Goal: Navigation & Orientation: Find specific page/section

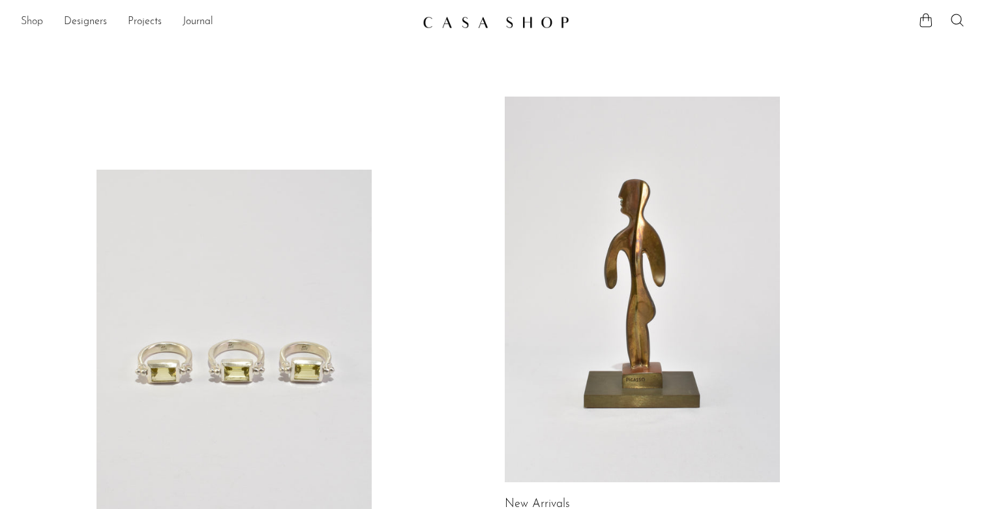
click at [35, 23] on link "Shop" at bounding box center [32, 22] width 22 height 17
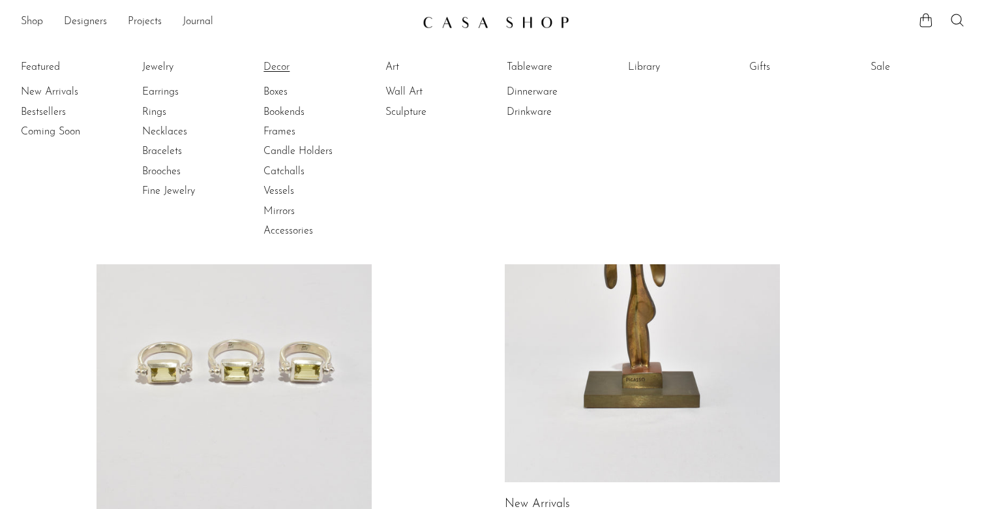
click at [276, 67] on link "Decor" at bounding box center [312, 67] width 98 height 14
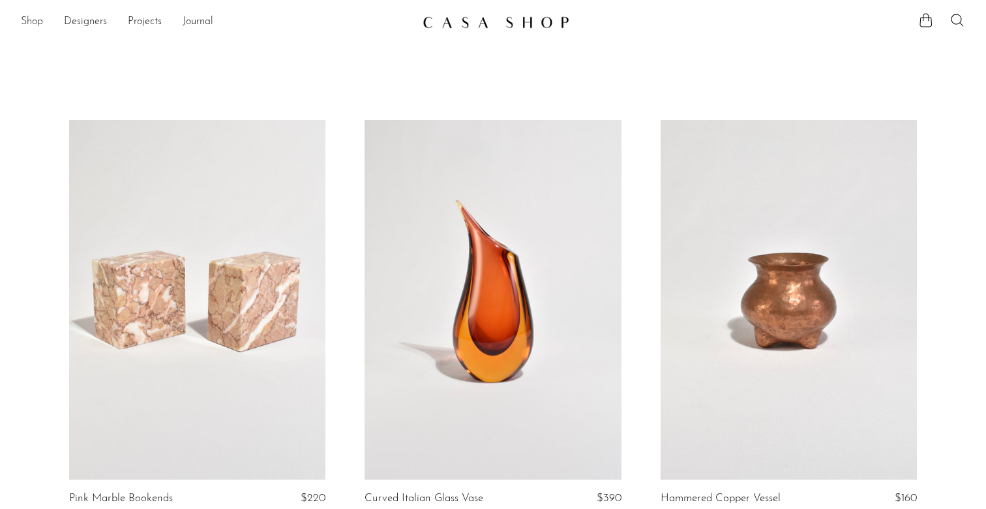
click at [38, 25] on link "Shop" at bounding box center [32, 22] width 22 height 17
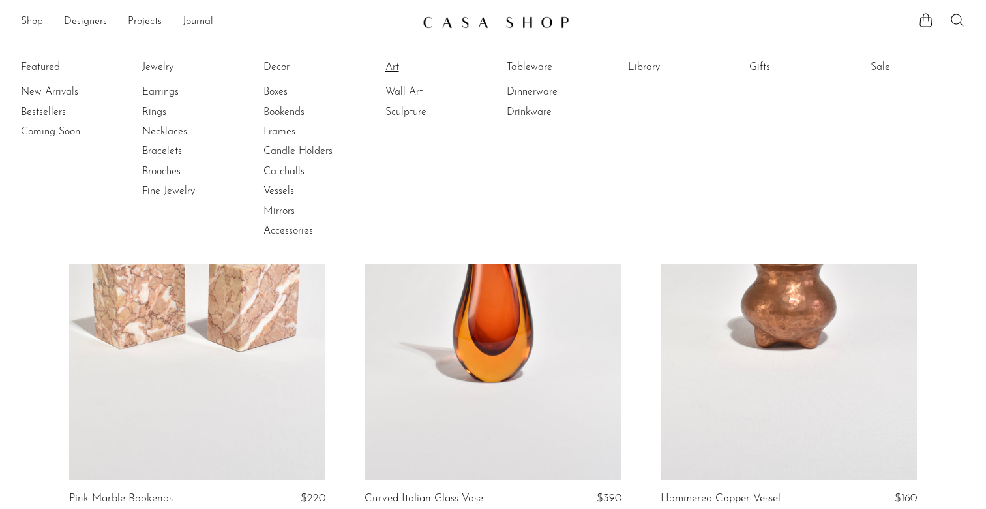
click at [398, 67] on link "Art" at bounding box center [434, 67] width 98 height 14
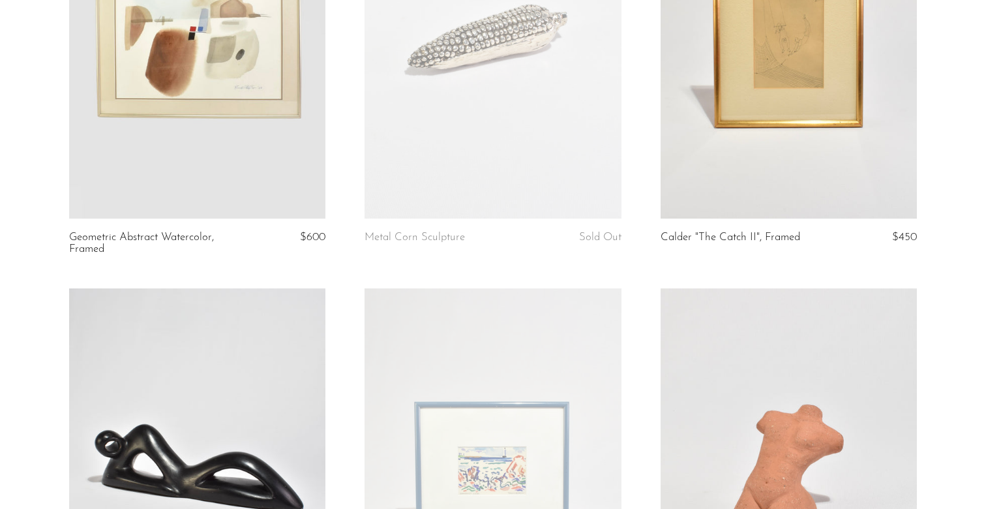
scroll to position [256, 0]
